Goal: Check status: Check status

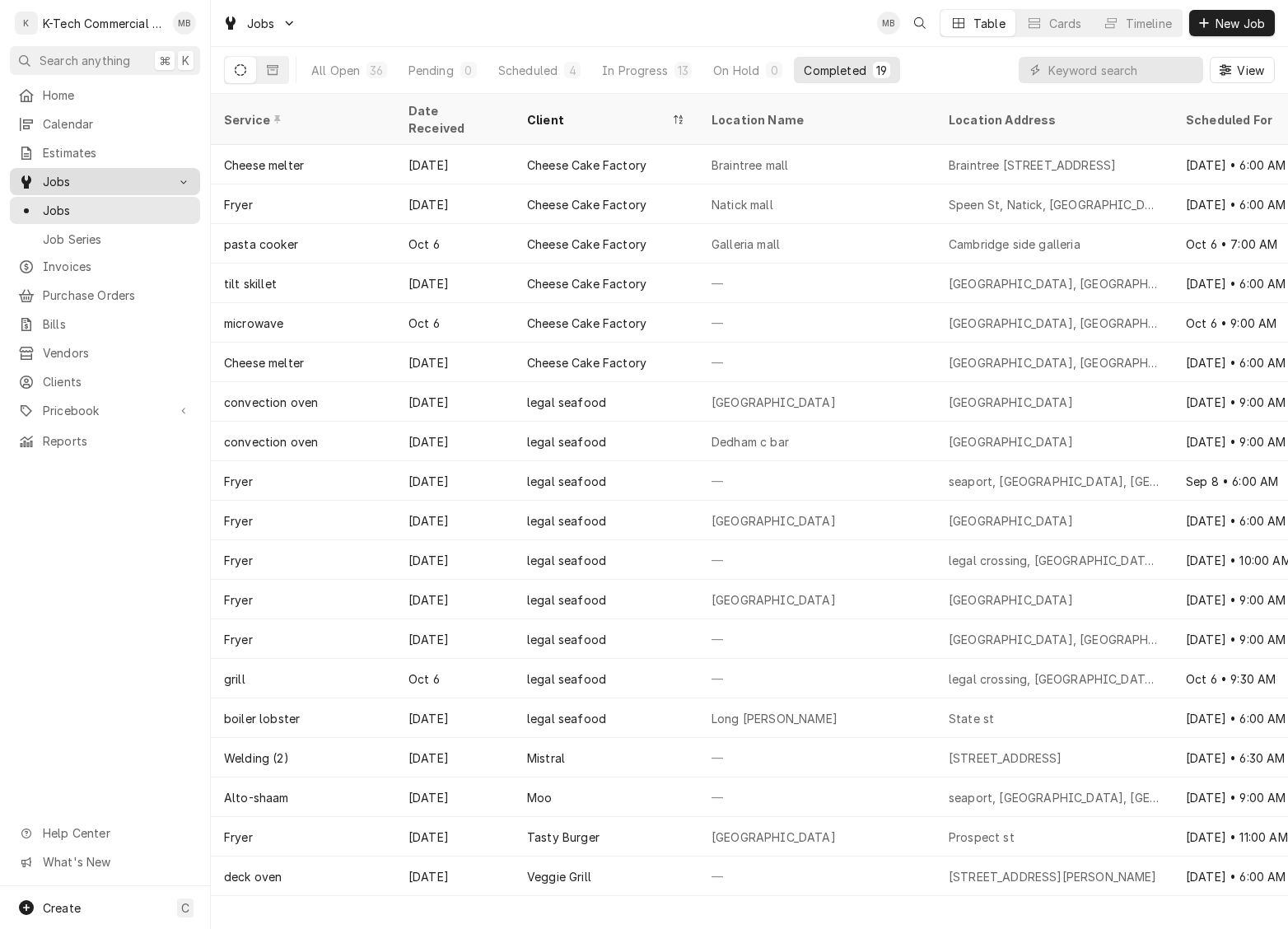
click at [43, 176] on span "Jobs" at bounding box center [104, 182] width 125 height 17
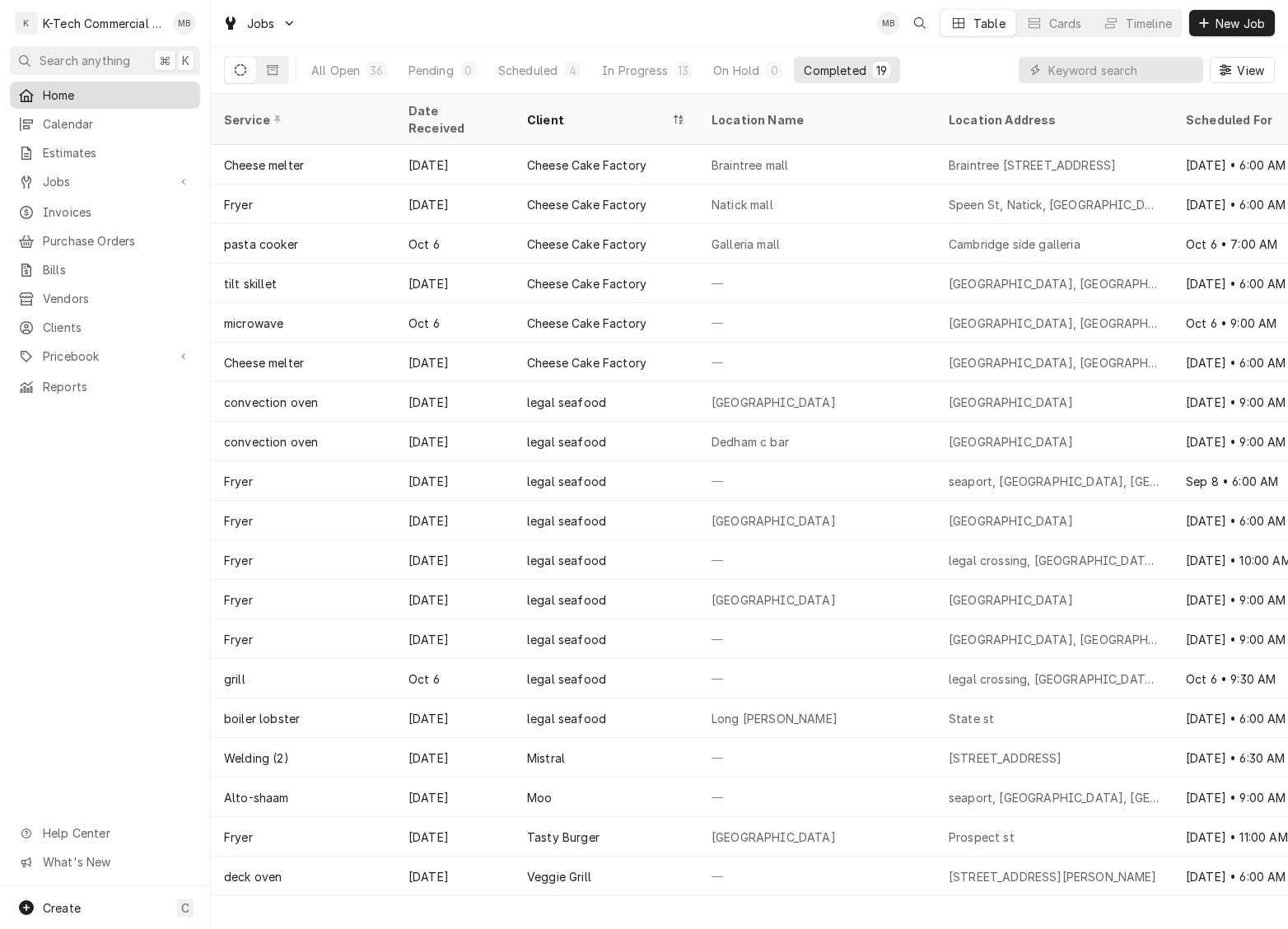
click at [71, 93] on span "Home" at bounding box center [117, 95] width 149 height 17
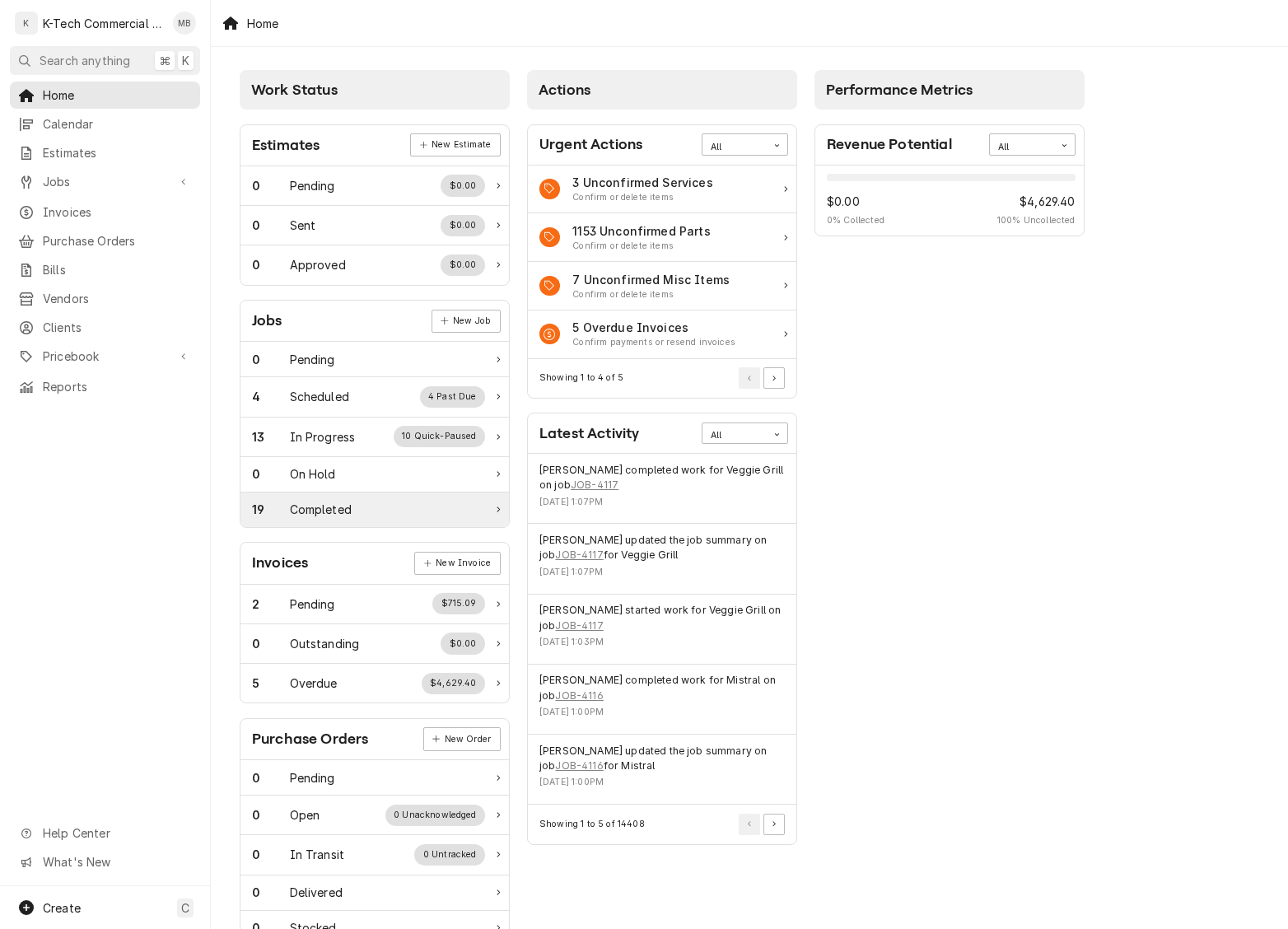
click at [349, 518] on div "Completed" at bounding box center [321, 509] width 62 height 17
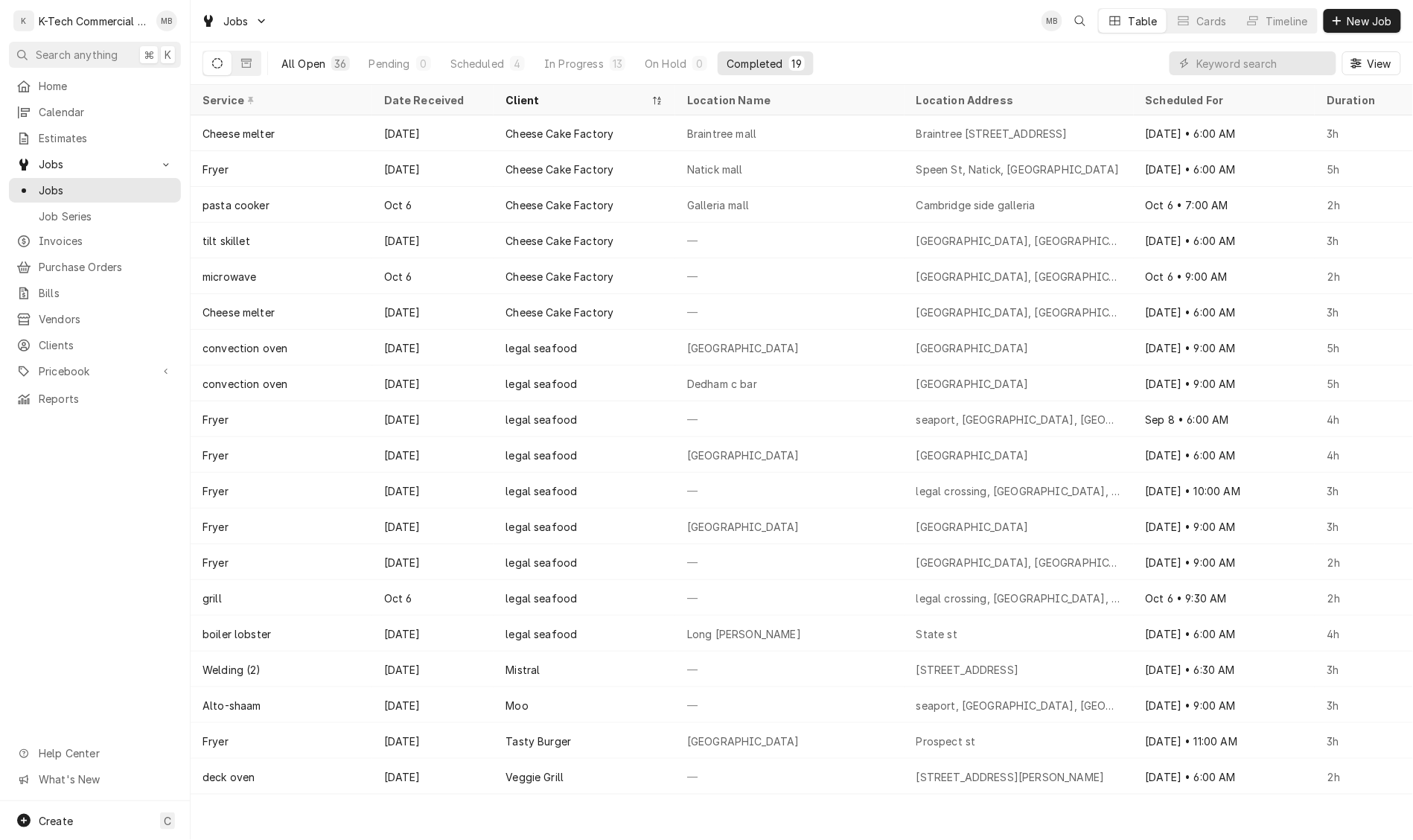
scroll to position [1, 0]
click at [246, 61] on icon "Dynamic Content Wrapper" at bounding box center [247, 63] width 10 height 9
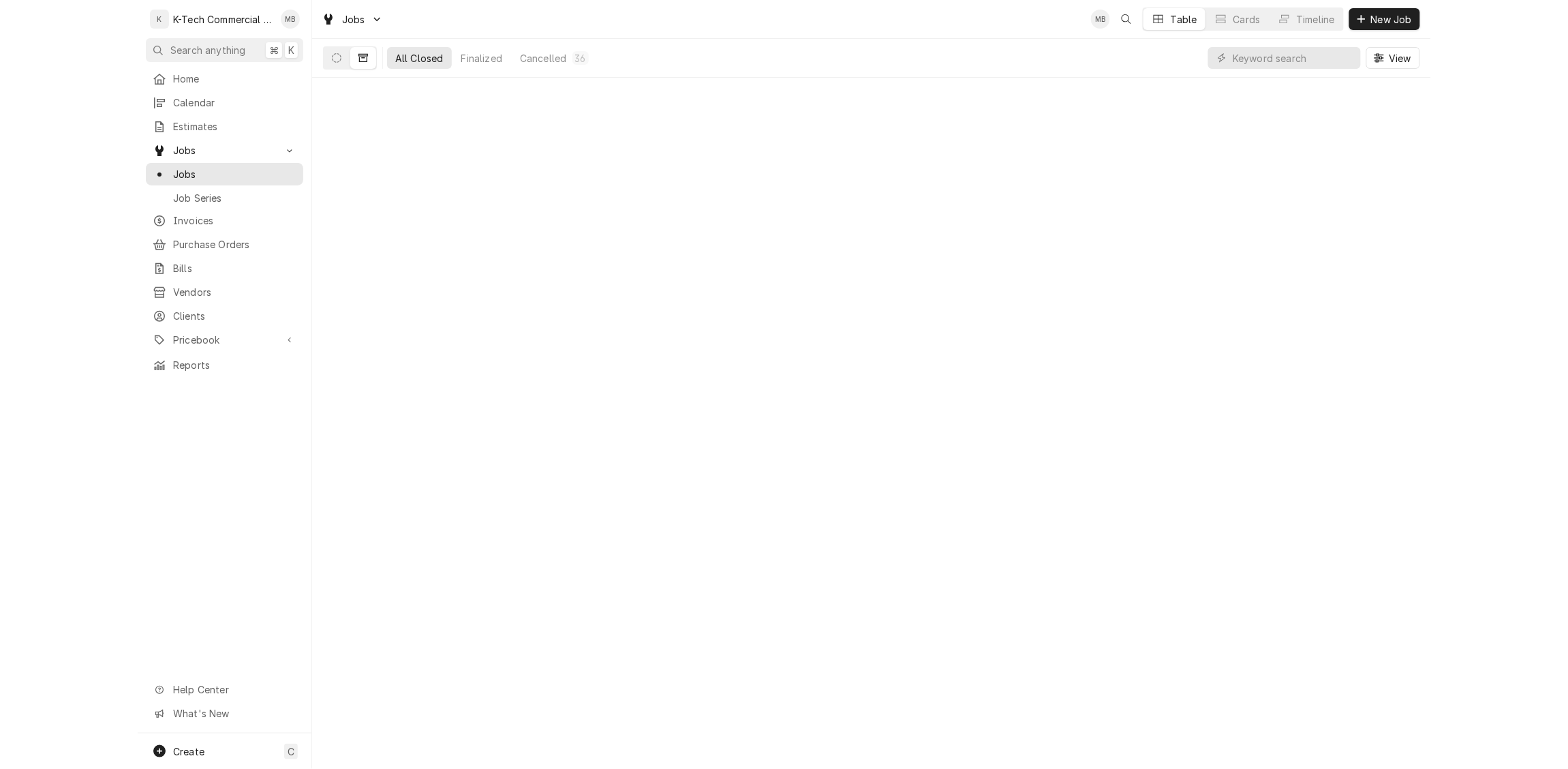
scroll to position [0, 0]
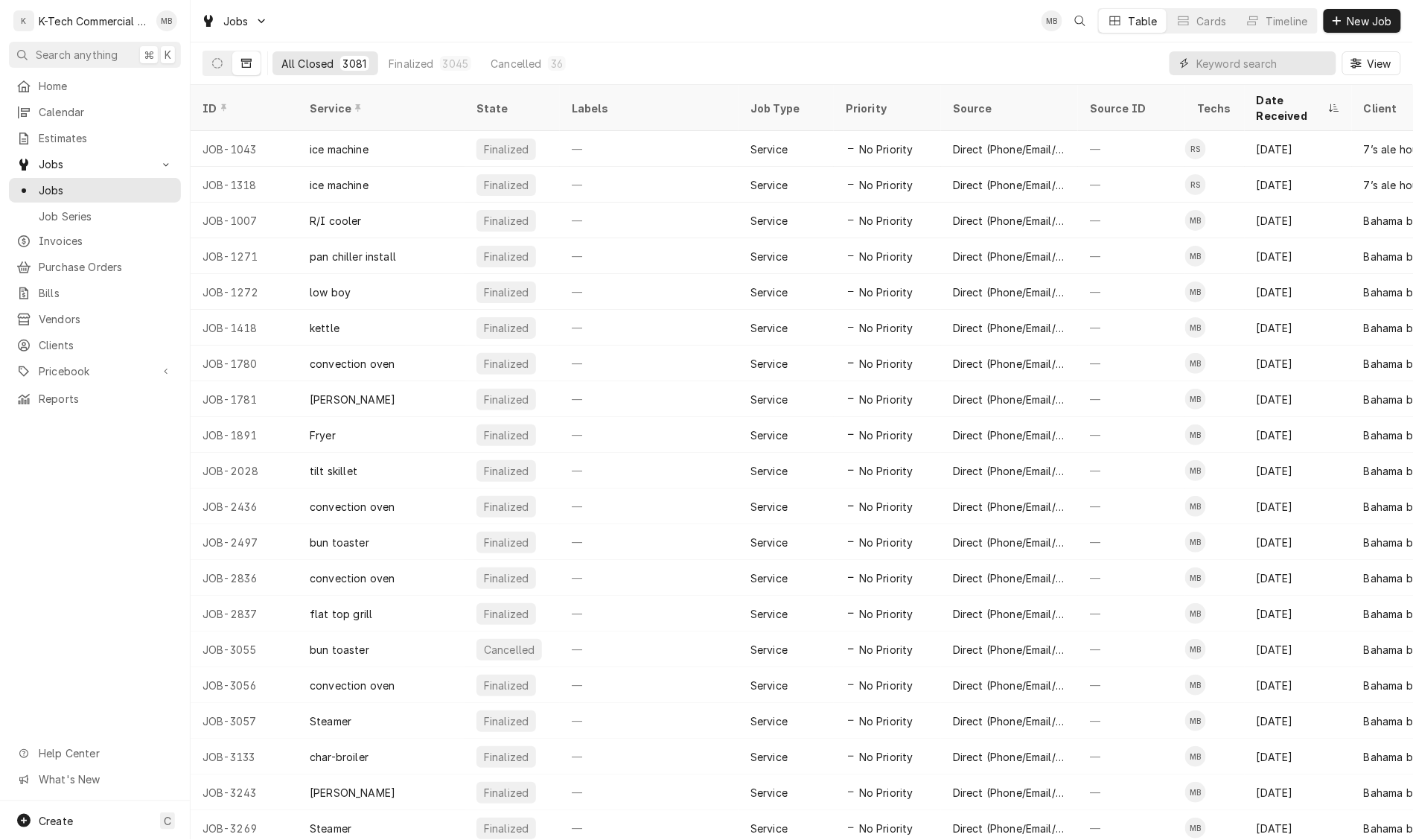
click at [1164, 63] on input "Dynamic Content Wrapper" at bounding box center [1263, 63] width 133 height 24
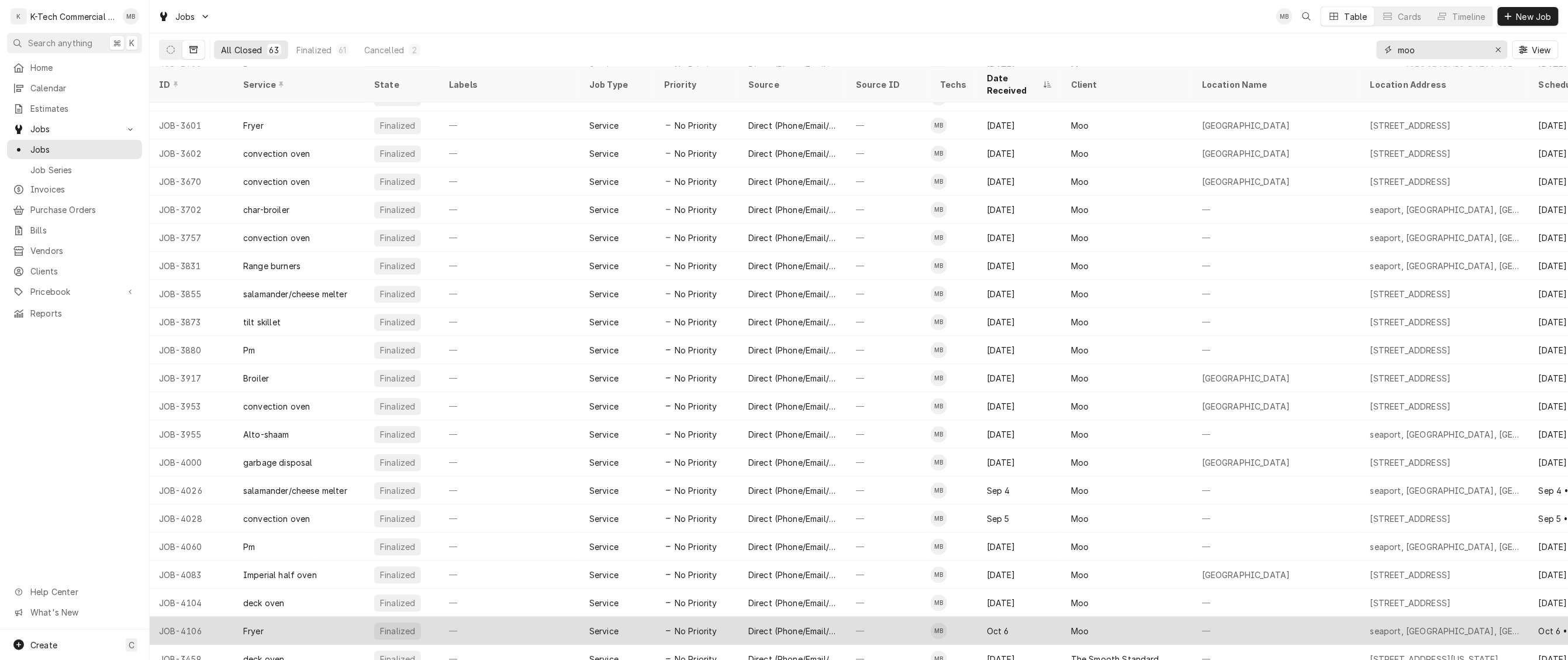
type input "moo"
click at [914, 625] on div "seaport, [GEOGRAPHIC_DATA], [GEOGRAPHIC_DATA]" at bounding box center [1445, 631] width 150 height 12
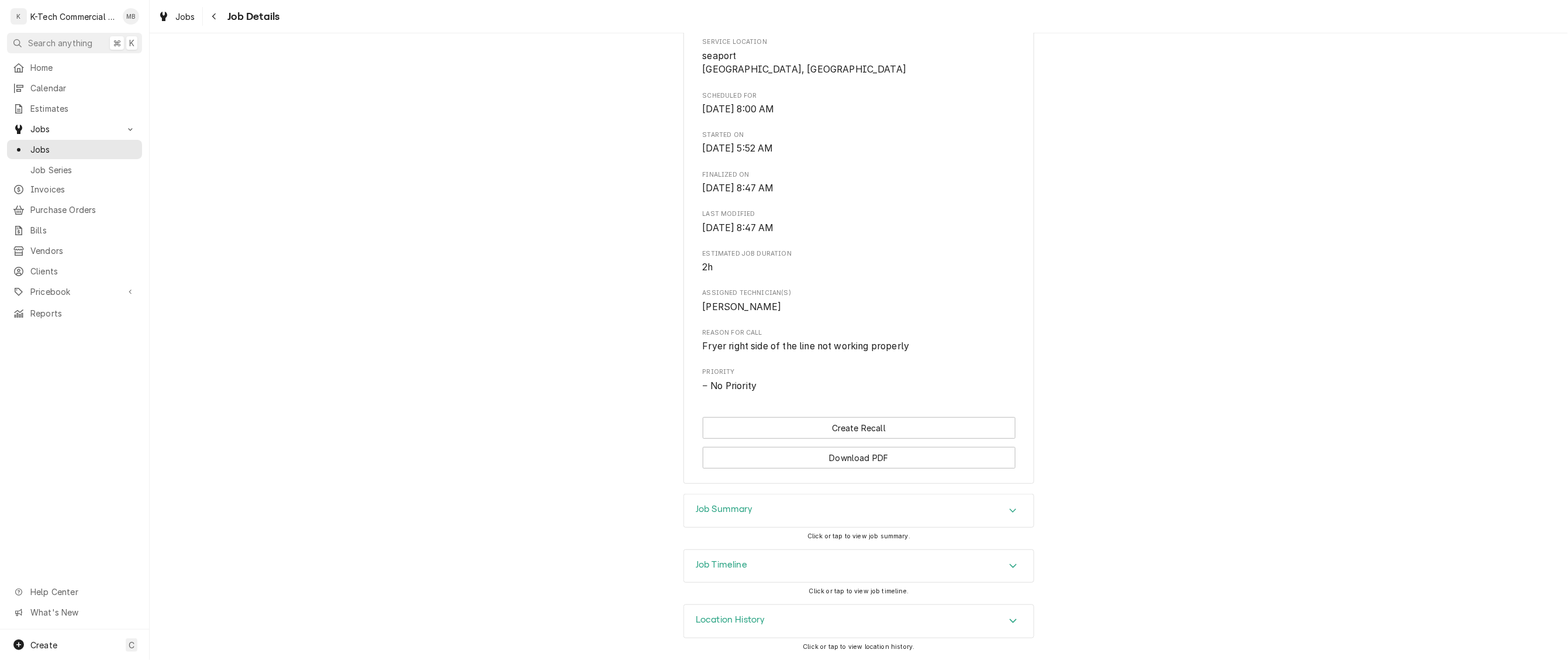
click at [905, 494] on div "Job Summary" at bounding box center [858, 511] width 349 height 33
